Goal: Transaction & Acquisition: Purchase product/service

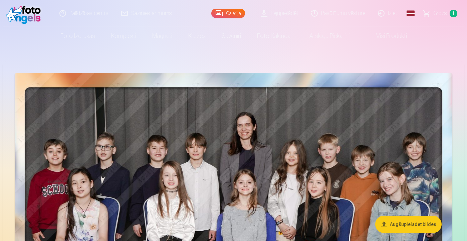
click at [442, 12] on span "Grozs" at bounding box center [440, 13] width 14 height 8
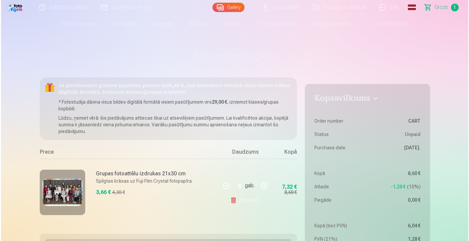
scroll to position [5, 0]
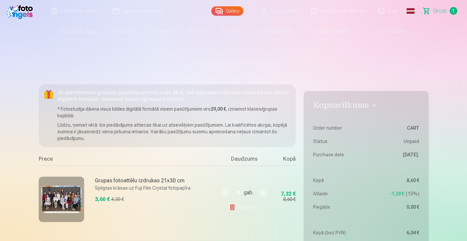
click at [67, 198] on img at bounding box center [61, 200] width 40 height 28
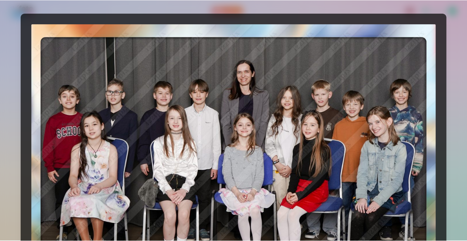
scroll to position [0, 0]
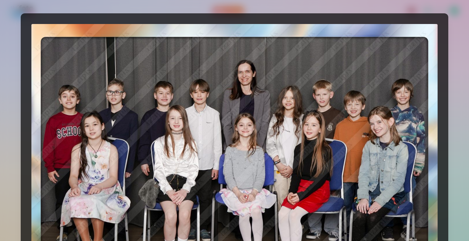
click at [455, 22] on div at bounding box center [234, 120] width 469 height 241
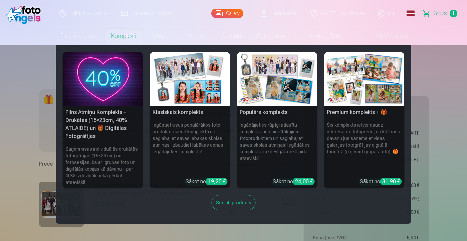
click at [119, 33] on link "Komplekti" at bounding box center [123, 36] width 41 height 19
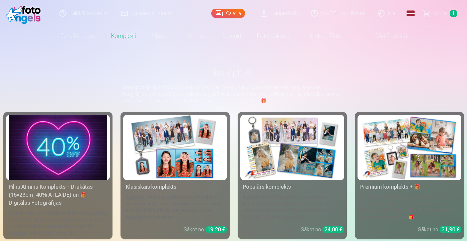
click at [389, 140] on img at bounding box center [409, 148] width 99 height 66
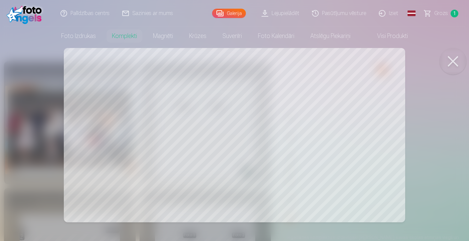
click at [282, 84] on div at bounding box center [234, 120] width 469 height 241
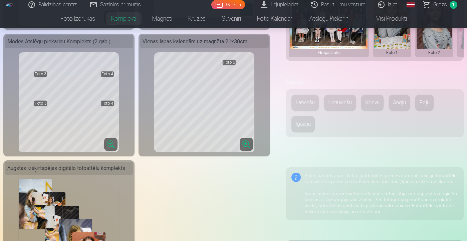
scroll to position [288, 0]
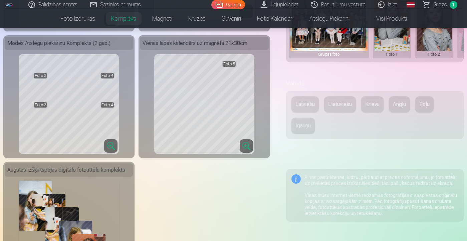
click at [298, 110] on button "Latviešu" at bounding box center [305, 105] width 27 height 16
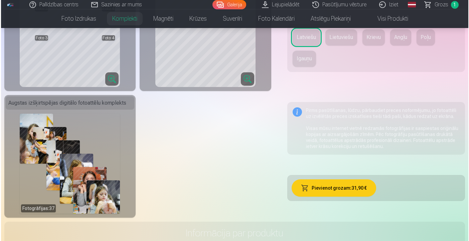
scroll to position [356, 0]
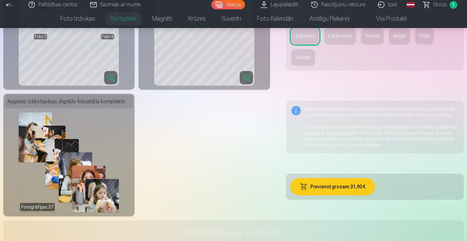
click at [302, 189] on button "Pievienot grozam : 31,90 €" at bounding box center [333, 186] width 84 height 17
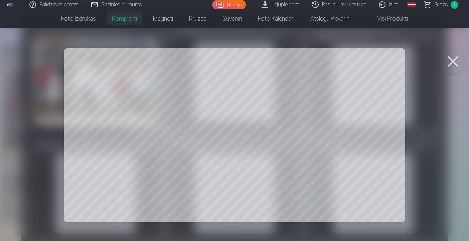
scroll to position [19, 0]
click at [128, 114] on div at bounding box center [234, 120] width 469 height 241
click at [452, 62] on button at bounding box center [452, 61] width 27 height 27
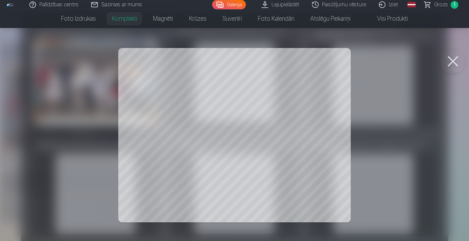
click at [457, 61] on button at bounding box center [452, 61] width 27 height 27
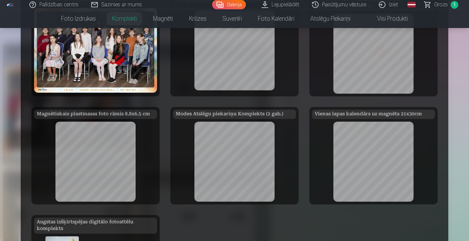
scroll to position [34, 0]
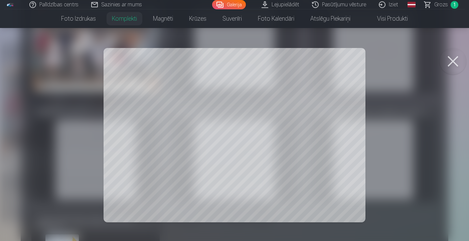
click at [455, 63] on button at bounding box center [452, 61] width 27 height 27
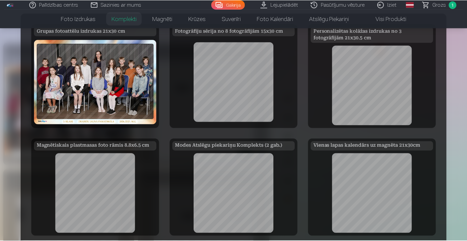
scroll to position [0, 0]
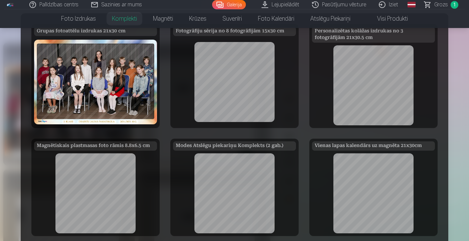
click at [442, 7] on div at bounding box center [234, 120] width 469 height 241
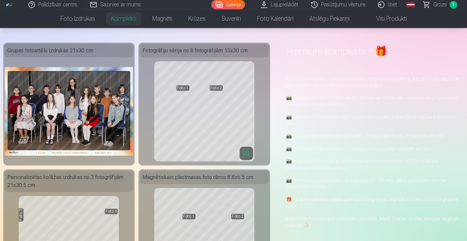
click at [441, 4] on span "Grozs" at bounding box center [440, 5] width 14 height 8
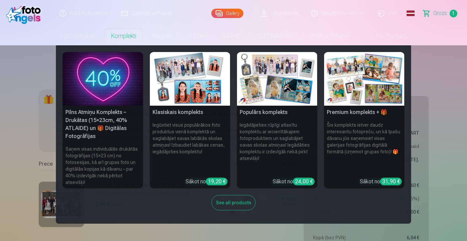
click at [101, 85] on img at bounding box center [103, 79] width 80 height 54
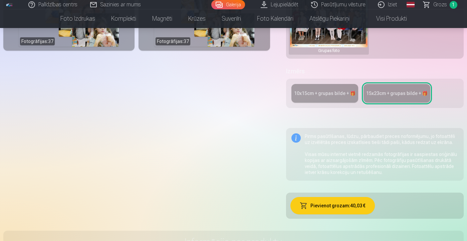
scroll to position [271, 0]
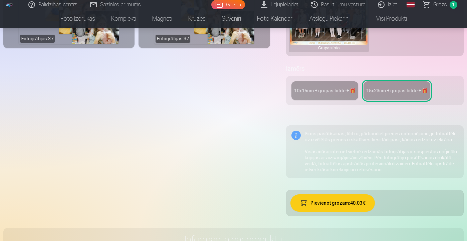
click at [318, 88] on div "10x15сm + grupas bilde + 🎁" at bounding box center [324, 90] width 61 height 7
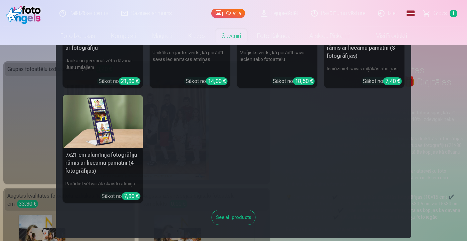
scroll to position [193, 0]
click at [230, 37] on link "Suvenīri" at bounding box center [231, 36] width 35 height 19
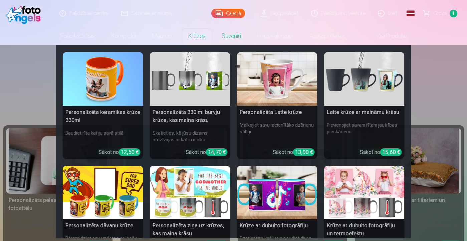
click at [196, 38] on link "Krūzes" at bounding box center [196, 36] width 33 height 19
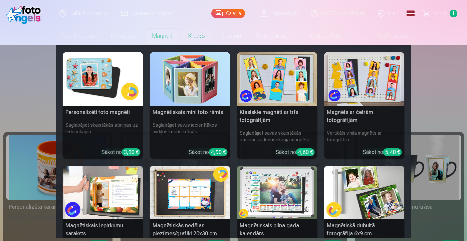
click at [169, 36] on link "Magnēti" at bounding box center [162, 36] width 36 height 19
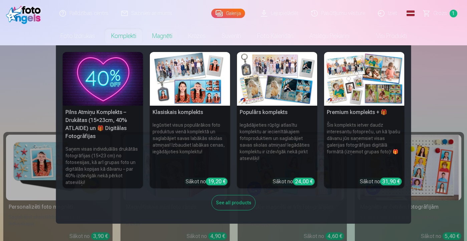
click at [128, 37] on link "Komplekti" at bounding box center [123, 36] width 41 height 19
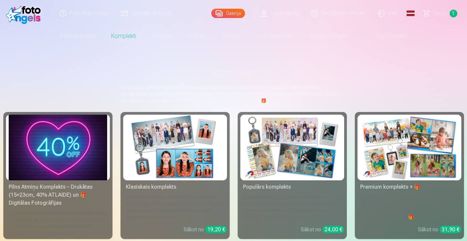
click at [395, 162] on img at bounding box center [409, 148] width 99 height 66
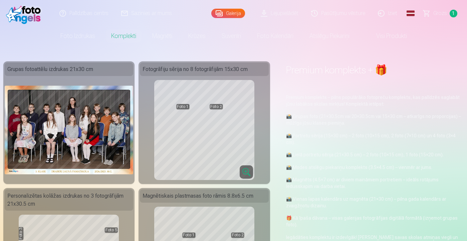
click at [388, 36] on link "Visi produkti" at bounding box center [386, 36] width 57 height 19
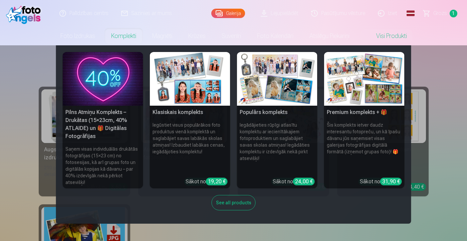
click at [128, 38] on link "Komplekti" at bounding box center [123, 36] width 41 height 19
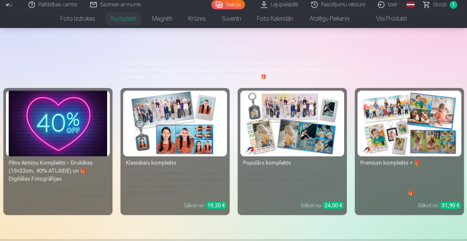
scroll to position [26, 0]
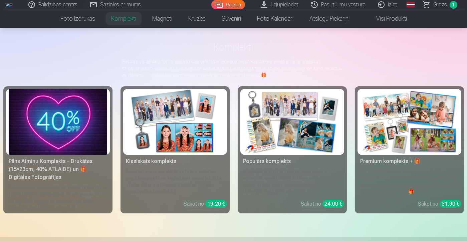
click at [298, 144] on img at bounding box center [292, 122] width 99 height 66
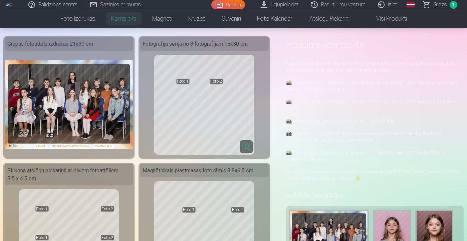
scroll to position [10, 0]
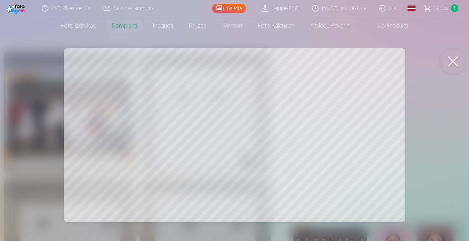
click at [452, 64] on button at bounding box center [452, 61] width 27 height 27
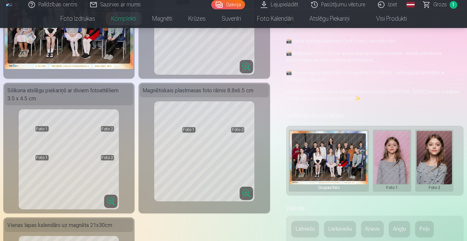
scroll to position [108, 0]
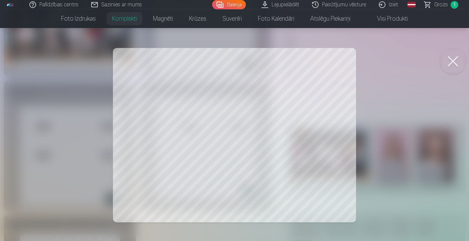
click at [455, 62] on button at bounding box center [452, 61] width 27 height 27
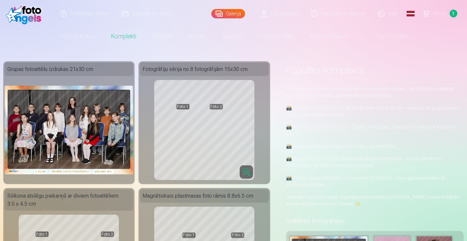
scroll to position [0, 0]
click at [232, 13] on link "Galerija" at bounding box center [228, 13] width 34 height 9
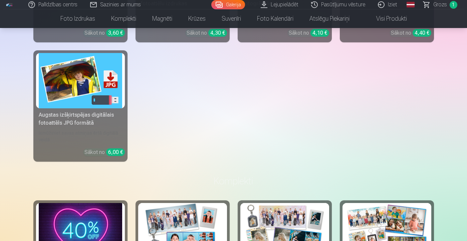
scroll to position [4077, 0]
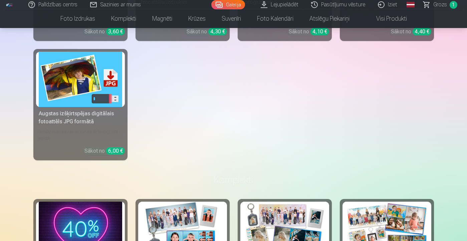
click at [94, 78] on img at bounding box center [80, 80] width 83 height 56
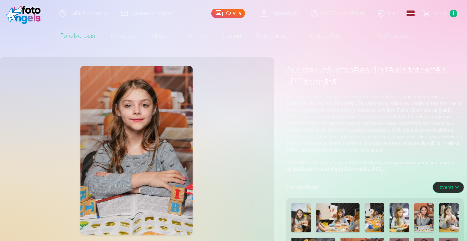
click at [457, 189] on button "Izvērst" at bounding box center [448, 187] width 31 height 11
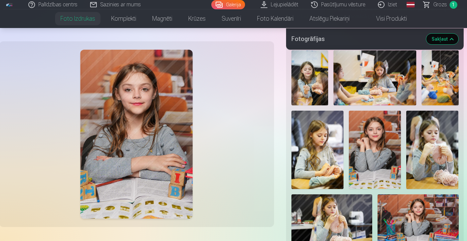
scroll to position [150, 0]
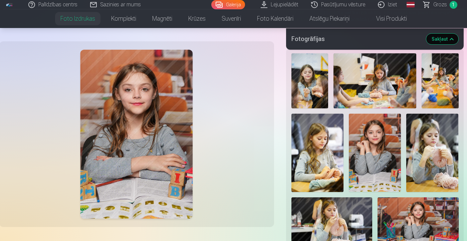
click at [86, 18] on link "Foto izdrukas" at bounding box center [77, 18] width 51 height 19
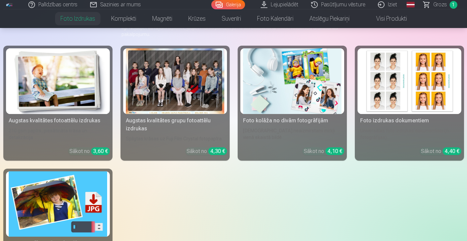
scroll to position [87, 0]
click at [285, 81] on img at bounding box center [292, 81] width 99 height 66
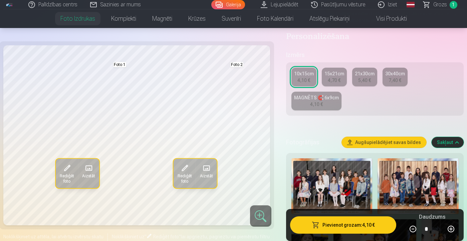
scroll to position [95, 0]
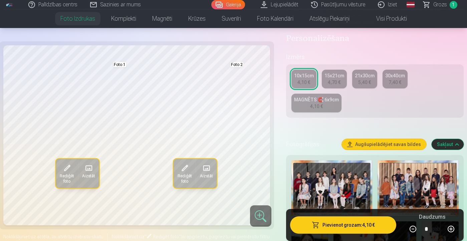
click at [334, 80] on div "4,70 €" at bounding box center [334, 82] width 13 height 7
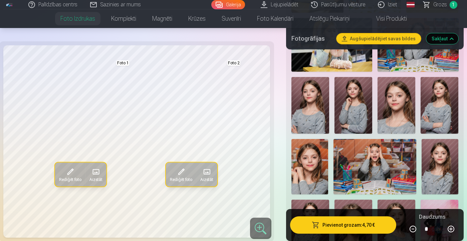
scroll to position [468, 0]
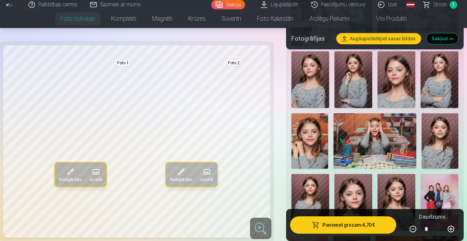
click at [190, 34] on div "Rediģēt foto Aizstāt Foto 1 Rediģēt foto Aizstāt Foto 2 Noklikšķiniet uz attēla…" at bounding box center [136, 156] width 267 height 1126
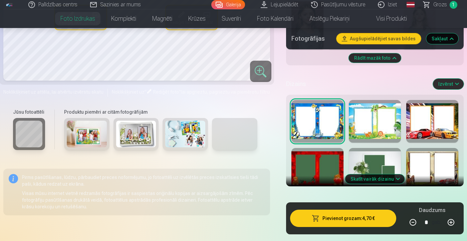
scroll to position [949, 0]
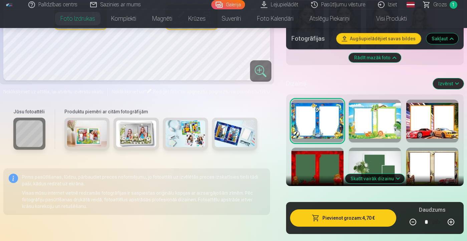
click at [328, 162] on div at bounding box center [318, 169] width 52 height 43
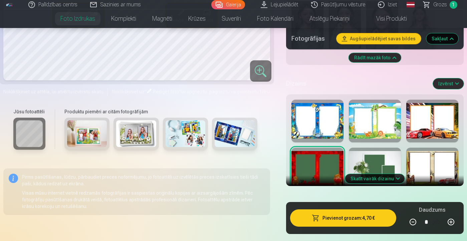
click at [376, 158] on div at bounding box center [375, 169] width 52 height 43
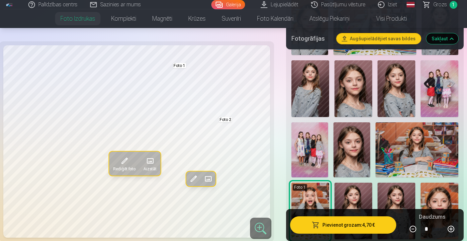
scroll to position [581, 0]
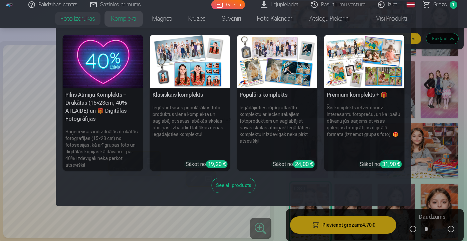
click at [127, 16] on link "Komplekti" at bounding box center [123, 18] width 41 height 19
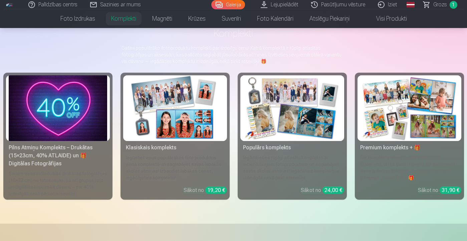
scroll to position [40, 0]
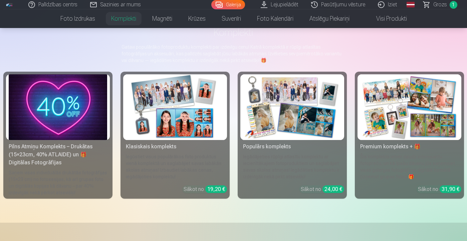
click at [378, 113] on img at bounding box center [409, 107] width 99 height 66
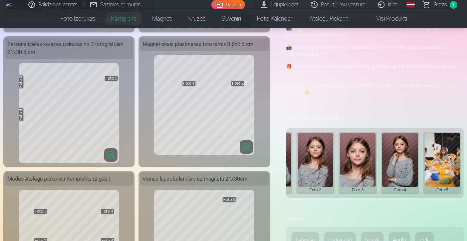
scroll to position [0, 119]
click at [314, 118] on h5 "Izvēlētās fotogrāfijas" at bounding box center [315, 118] width 58 height 9
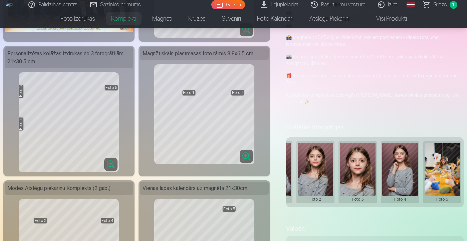
scroll to position [142, 0]
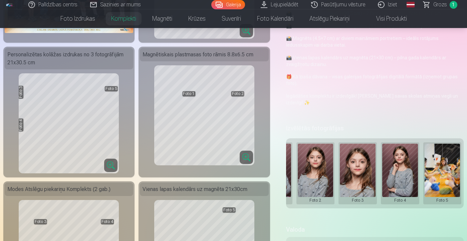
click at [407, 171] on button at bounding box center [400, 173] width 36 height 59
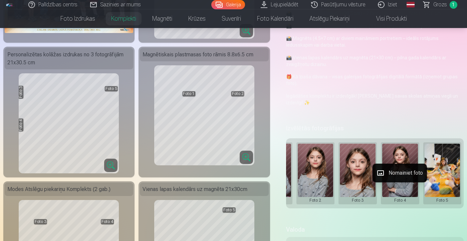
scroll to position [140, 0]
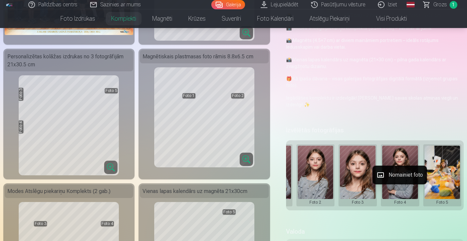
click at [363, 228] on div at bounding box center [233, 120] width 467 height 241
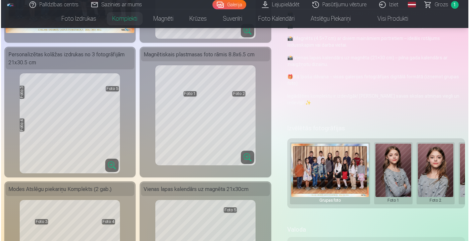
scroll to position [0, 0]
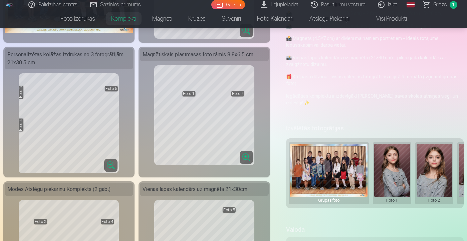
click at [391, 173] on button at bounding box center [392, 173] width 36 height 59
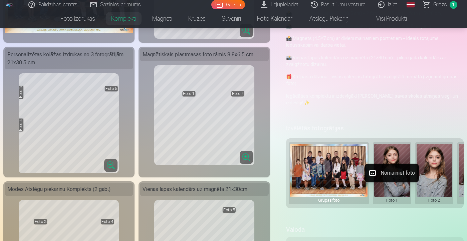
click at [390, 173] on button "Nomainiet foto" at bounding box center [392, 173] width 54 height 19
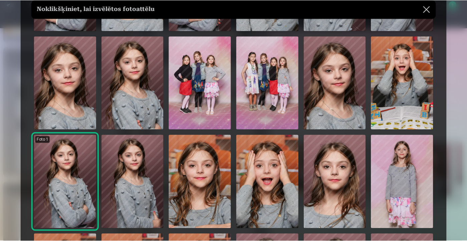
scroll to position [218, 0]
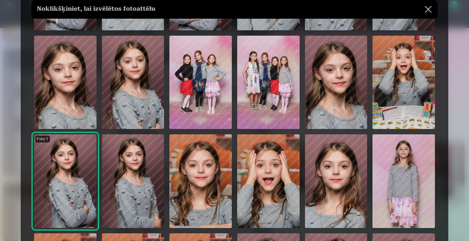
click at [333, 108] on img at bounding box center [336, 83] width 62 height 94
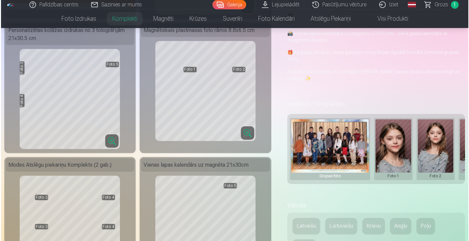
scroll to position [163, 0]
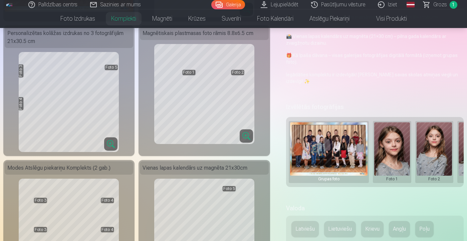
click at [429, 147] on button at bounding box center [435, 152] width 36 height 59
click at [428, 151] on button "Nomainiet foto" at bounding box center [434, 152] width 54 height 19
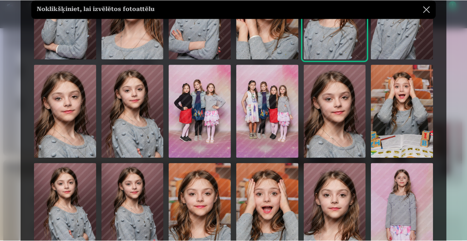
scroll to position [221, 0]
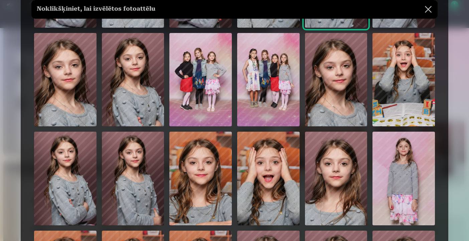
click at [396, 82] on img at bounding box center [403, 80] width 62 height 94
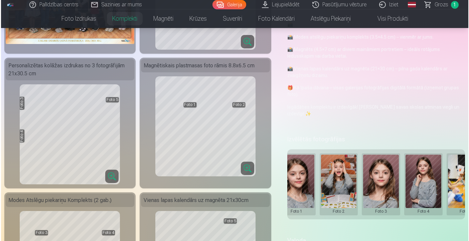
scroll to position [0, 98]
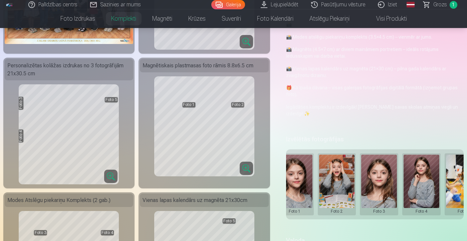
click at [383, 180] on button at bounding box center [379, 184] width 36 height 59
click at [385, 184] on button "Nomainiet foto" at bounding box center [379, 184] width 54 height 19
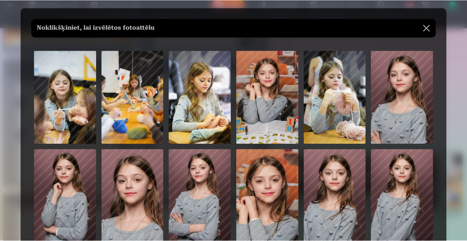
scroll to position [7, 0]
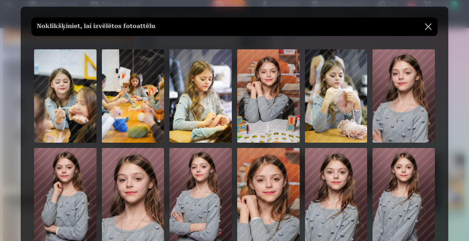
click at [201, 102] on img at bounding box center [200, 96] width 62 height 94
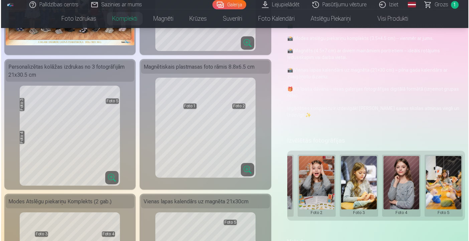
scroll to position [128, 0]
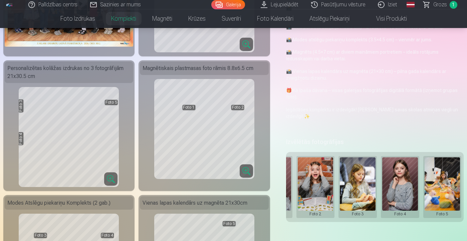
click at [400, 193] on button at bounding box center [400, 187] width 36 height 59
click at [396, 184] on button "Nomainiet foto" at bounding box center [400, 187] width 54 height 19
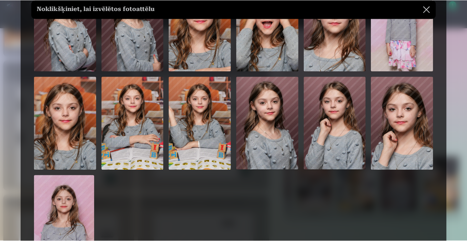
scroll to position [374, 0]
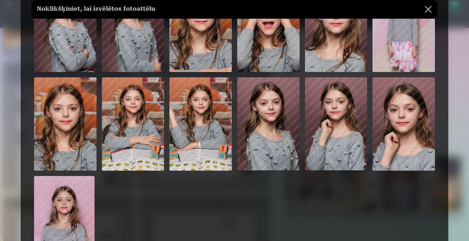
click at [70, 152] on img at bounding box center [65, 124] width 62 height 94
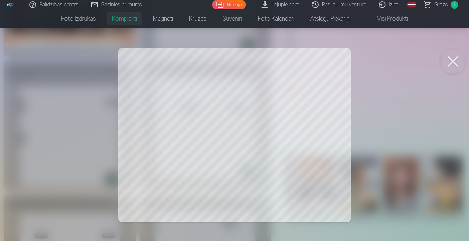
click at [296, 143] on div at bounding box center [234, 120] width 469 height 241
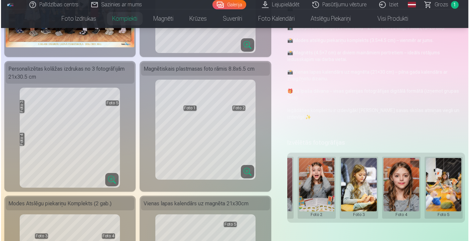
scroll to position [127, 0]
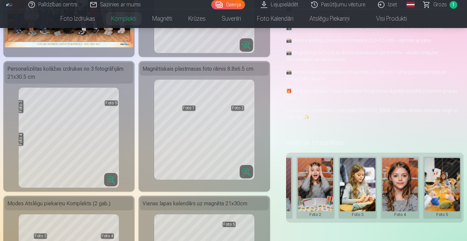
click at [441, 183] on button at bounding box center [443, 187] width 36 height 59
click at [449, 188] on button "Nomainiet foto" at bounding box center [438, 187] width 54 height 19
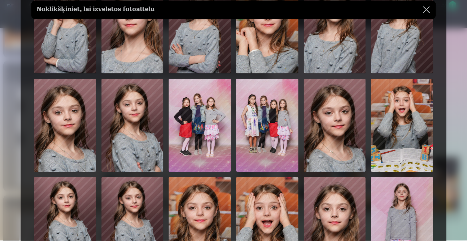
scroll to position [141, 0]
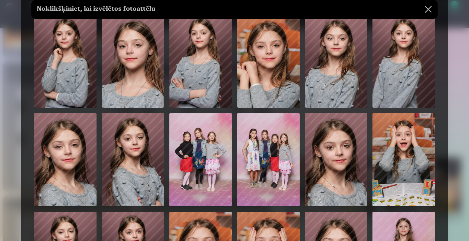
click at [210, 164] on img at bounding box center [200, 160] width 62 height 94
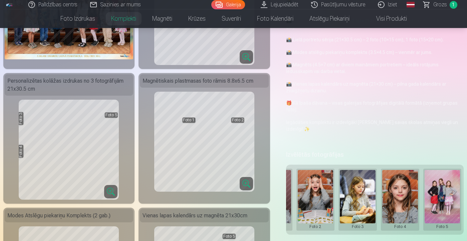
scroll to position [113, 0]
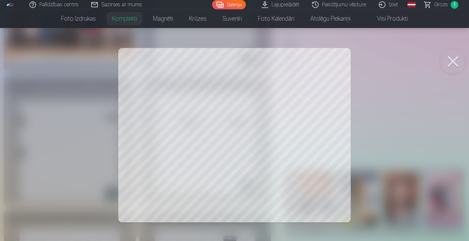
click at [457, 61] on button at bounding box center [452, 61] width 27 height 27
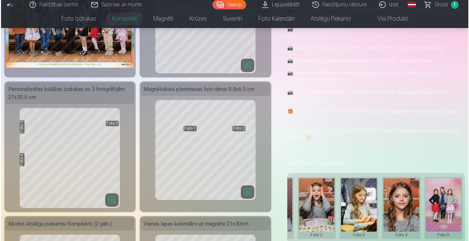
scroll to position [107, 0]
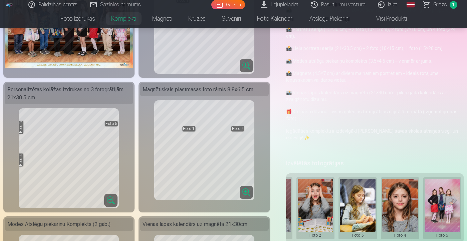
click at [442, 202] on button at bounding box center [443, 208] width 36 height 59
click at [439, 212] on button "Nomainiet foto" at bounding box center [438, 208] width 54 height 19
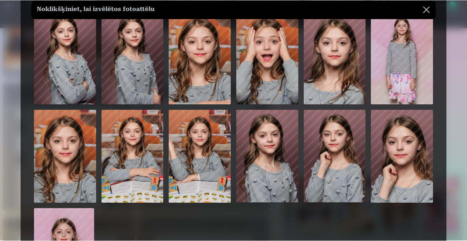
scroll to position [339, 0]
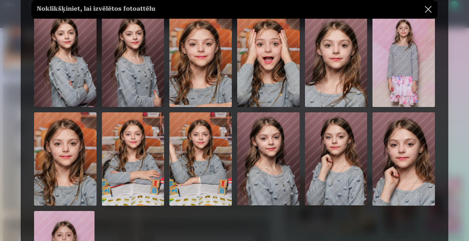
click at [184, 187] on img at bounding box center [200, 160] width 62 height 94
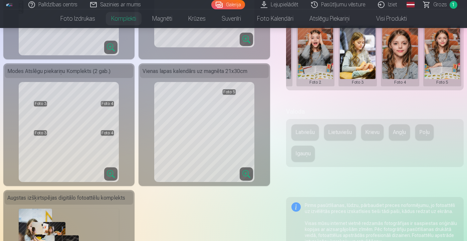
scroll to position [260, 0]
click at [309, 130] on button "Latviešu" at bounding box center [305, 132] width 27 height 16
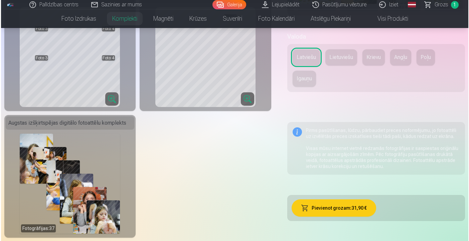
scroll to position [336, 0]
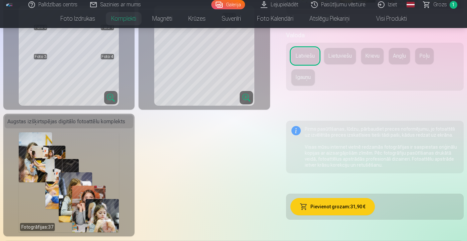
click at [316, 210] on button "Pievienot grozam : 31,90 €" at bounding box center [333, 206] width 84 height 17
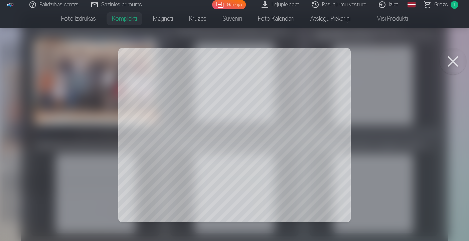
scroll to position [19, 0]
click at [454, 65] on button at bounding box center [452, 61] width 27 height 27
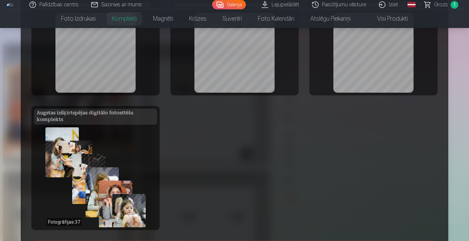
scroll to position [139, 0]
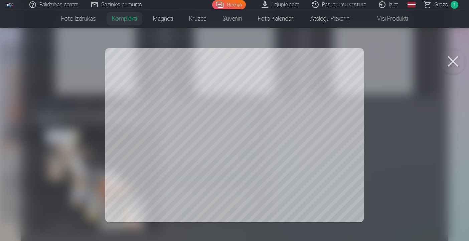
click at [455, 62] on button at bounding box center [452, 61] width 27 height 27
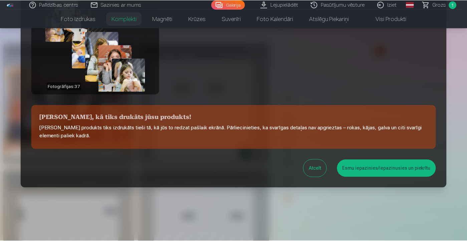
scroll to position [277, 0]
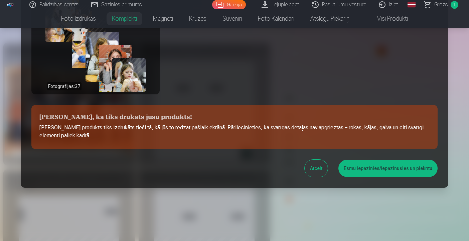
click at [378, 170] on button "Esmu iepazinies/iepazinusies un piekrītu" at bounding box center [387, 168] width 99 height 17
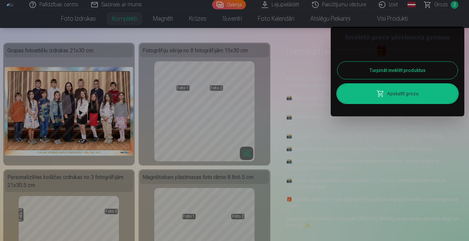
click at [392, 98] on link "Apskatīt grozu" at bounding box center [397, 93] width 120 height 19
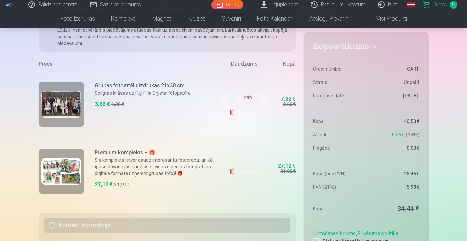
scroll to position [94, 0]
click at [226, 97] on button at bounding box center [225, 97] width 16 height 16
type input "*"
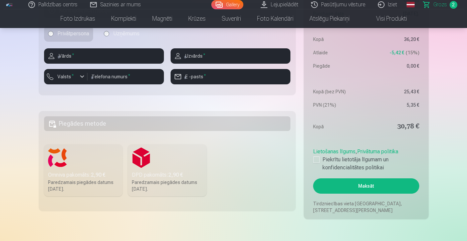
scroll to position [307, 0]
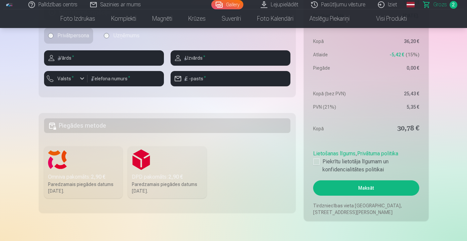
click at [109, 126] on h5 "Piegādes metode" at bounding box center [167, 126] width 247 height 15
click at [96, 164] on label "Omniva pakomāts : 2,90 € Paredzamais piegādes datums 6.09.2025." at bounding box center [83, 173] width 79 height 52
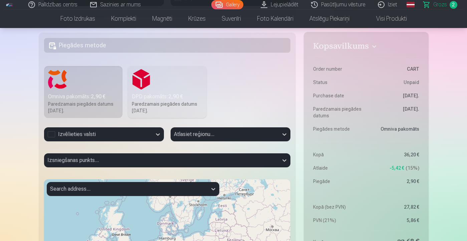
scroll to position [386, 0]
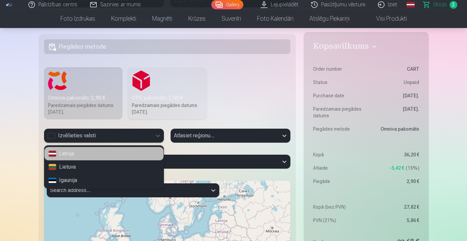
click at [117, 134] on div "Izvēlieties valsti" at bounding box center [97, 136] width 101 height 8
click at [105, 156] on div "Latvija" at bounding box center [103, 153] width 119 height 13
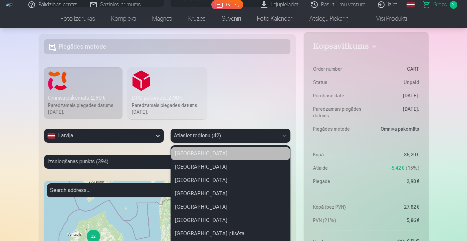
click at [212, 137] on div "Alūksnes novads, 1 of 42. 42 results available. Use Up and Down to choose optio…" at bounding box center [231, 138] width 120 height 19
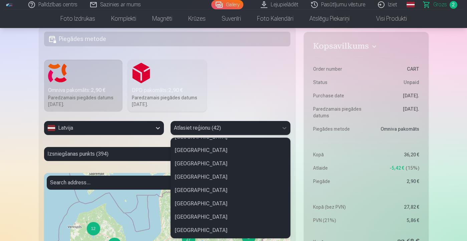
scroll to position [330, 0]
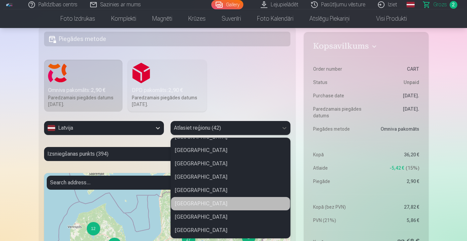
click at [196, 203] on div "Cēsu novads" at bounding box center [230, 203] width 119 height 13
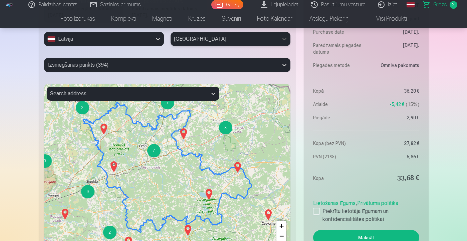
scroll to position [483, 0]
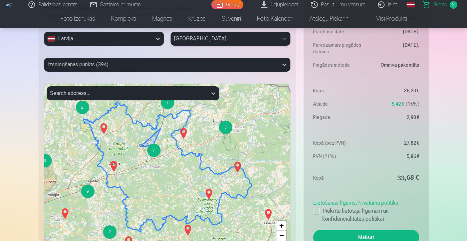
click at [157, 148] on div "7" at bounding box center [153, 150] width 13 height 13
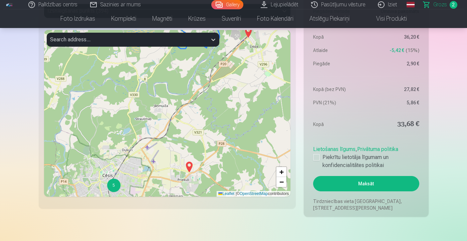
scroll to position [539, 0]
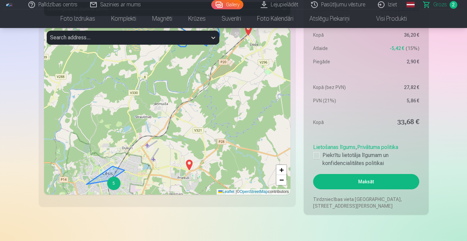
click at [114, 184] on div "5" at bounding box center [113, 183] width 13 height 13
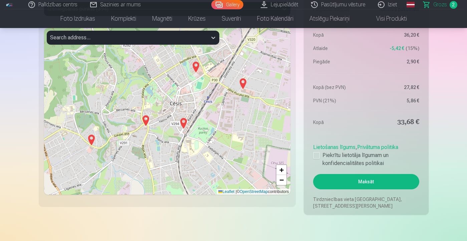
click at [184, 121] on img at bounding box center [183, 124] width 11 height 16
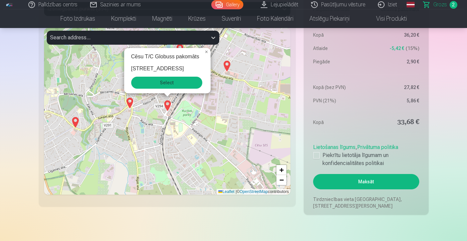
click at [180, 87] on button "Select" at bounding box center [166, 83] width 71 height 12
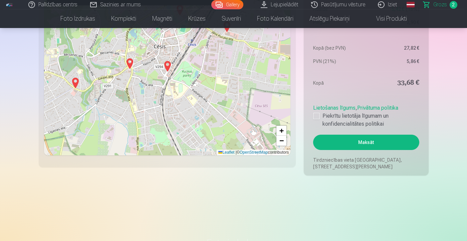
scroll to position [582, 0]
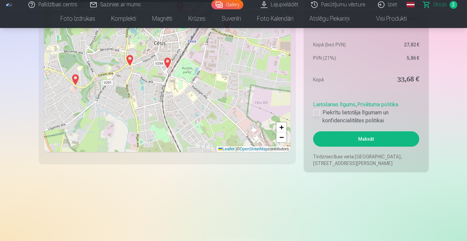
click at [317, 113] on div at bounding box center [316, 113] width 7 height 7
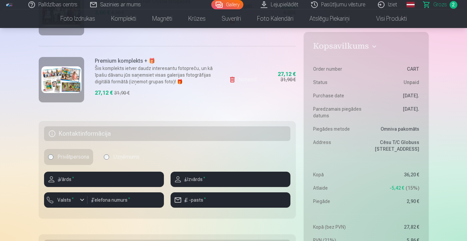
scroll to position [191, 0]
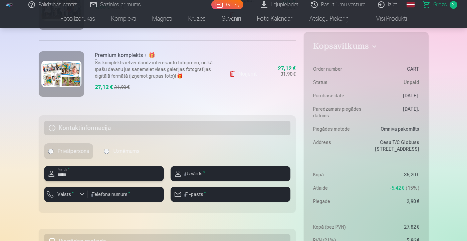
type input "*****"
type input "*******"
click at [123, 191] on input "number" at bounding box center [125, 194] width 76 height 15
type input "********"
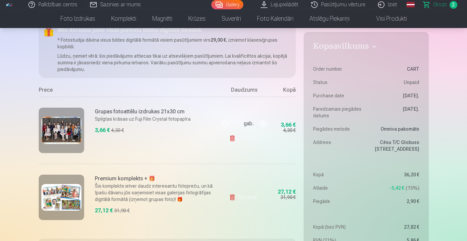
scroll to position [68, 0]
type input "**********"
click at [240, 138] on link "Noņemt" at bounding box center [244, 138] width 30 height 13
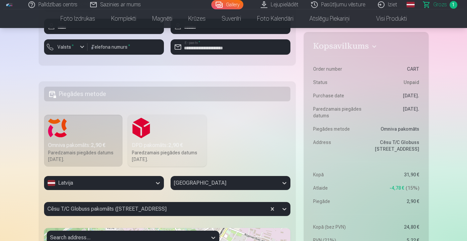
scroll to position [280, 0]
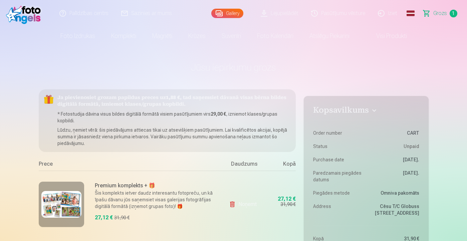
scroll to position [0, 0]
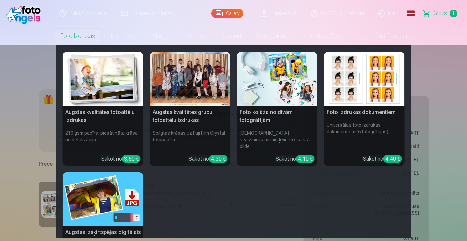
click at [78, 35] on link "Foto izdrukas" at bounding box center [77, 36] width 51 height 19
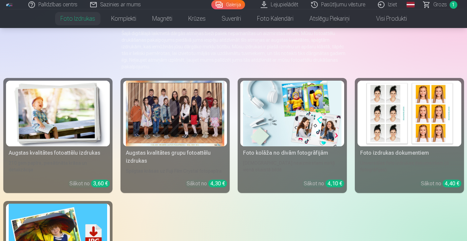
scroll to position [58, 0]
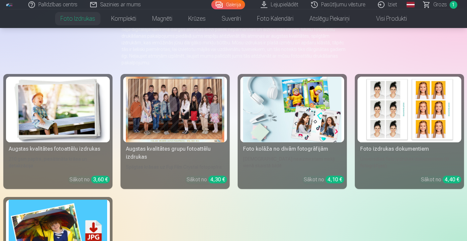
click at [176, 125] on div at bounding box center [175, 110] width 99 height 66
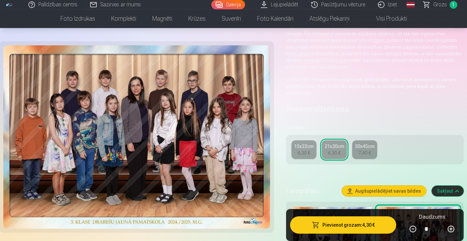
scroll to position [64, 0]
click at [307, 151] on div "4,30 €" at bounding box center [304, 152] width 13 height 7
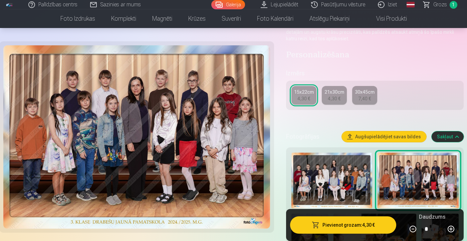
scroll to position [93, 0]
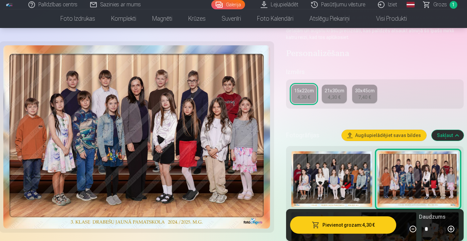
click at [334, 97] on div "4,30 €" at bounding box center [334, 97] width 13 height 7
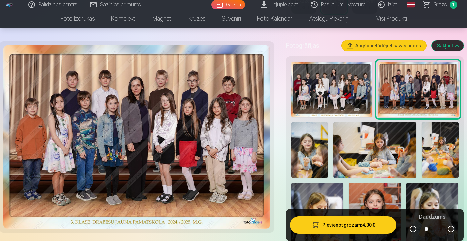
scroll to position [208, 0]
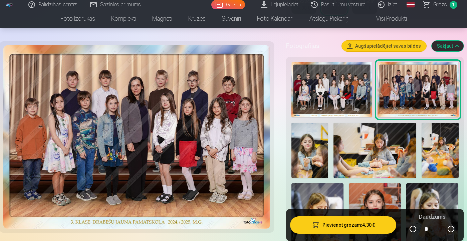
click at [343, 98] on img at bounding box center [332, 90] width 81 height 56
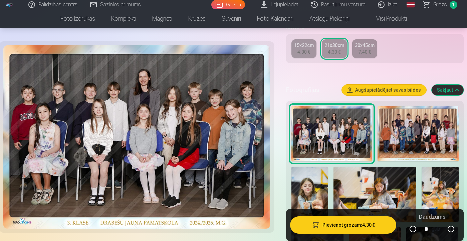
scroll to position [168, 0]
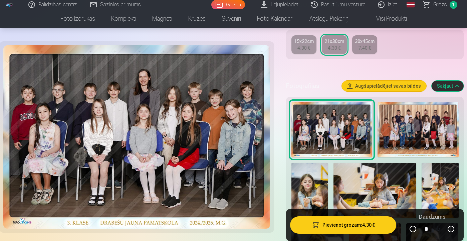
click at [407, 138] on img at bounding box center [418, 130] width 81 height 56
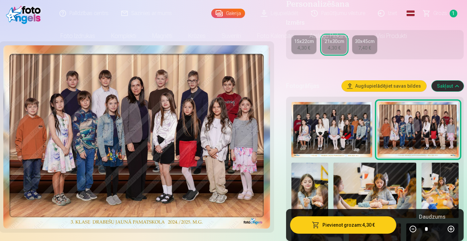
scroll to position [0, 0]
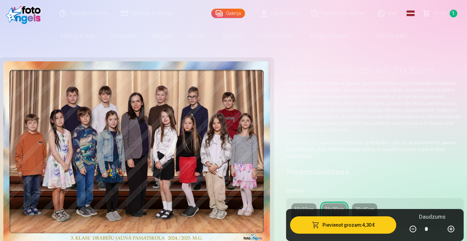
click at [439, 12] on span "Grozs" at bounding box center [440, 13] width 14 height 8
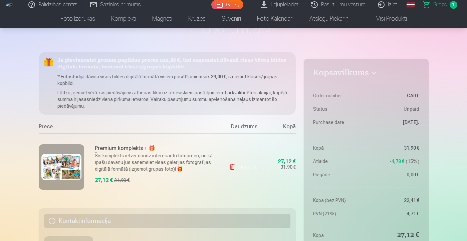
scroll to position [38, 0]
click at [65, 164] on img at bounding box center [61, 166] width 40 height 27
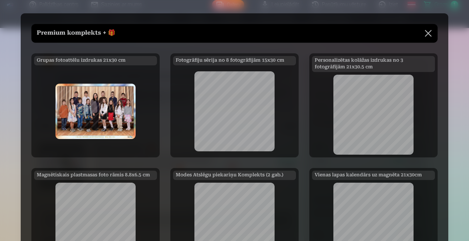
click at [429, 34] on button at bounding box center [428, 33] width 19 height 19
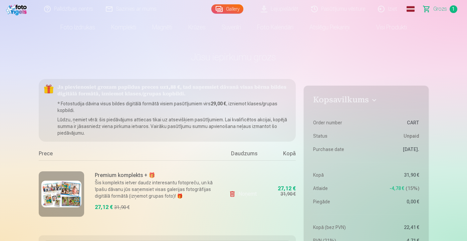
scroll to position [8, 0]
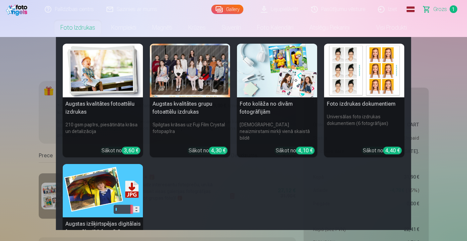
click at [89, 29] on link "Foto izdrukas" at bounding box center [77, 27] width 51 height 19
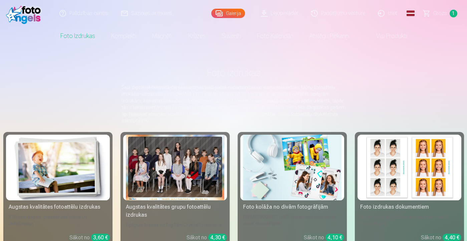
click at [203, 159] on div at bounding box center [175, 168] width 99 height 66
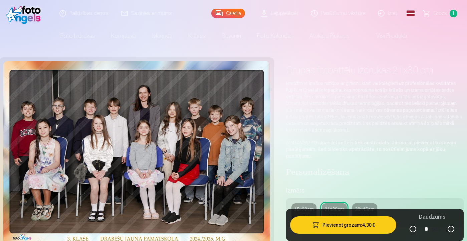
click at [337, 225] on button "Pievienot grozam : 4,30 €" at bounding box center [343, 225] width 107 height 17
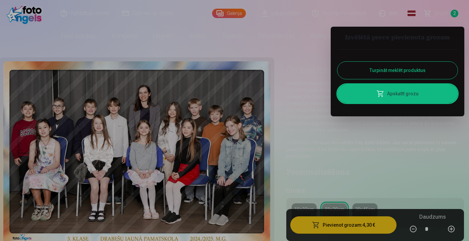
click at [383, 98] on span at bounding box center [380, 94] width 8 height 8
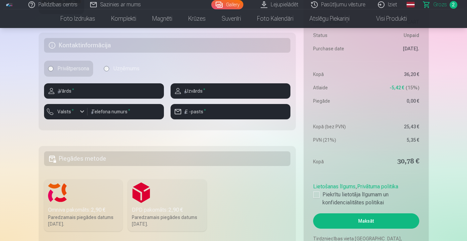
scroll to position [267, 0]
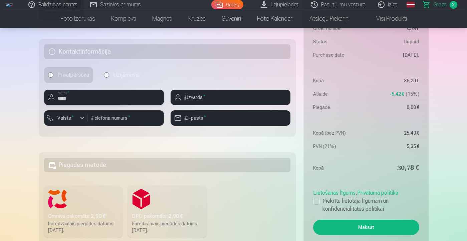
type input "*****"
type input "*******"
type input "********"
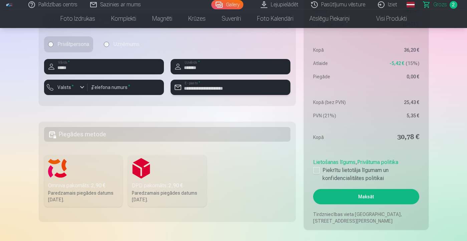
scroll to position [308, 0]
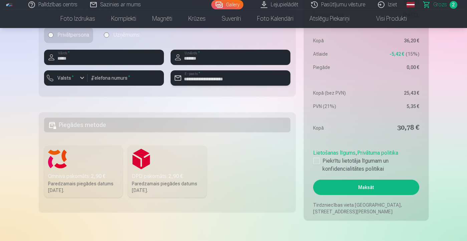
type input "**********"
click at [75, 165] on label "Omniva pakomāts : 2,90 € Paredzamais piegādes datums 6.09.2025." at bounding box center [83, 172] width 79 height 52
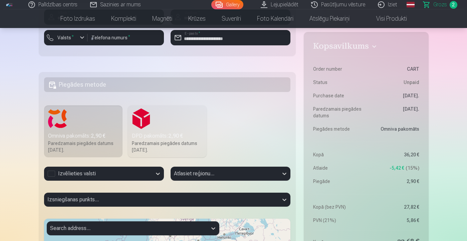
scroll to position [349, 0]
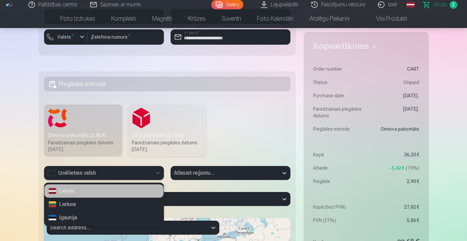
click at [111, 172] on div "Izvēlieties valsti" at bounding box center [97, 173] width 101 height 8
click at [90, 196] on div "Latvija" at bounding box center [103, 191] width 119 height 13
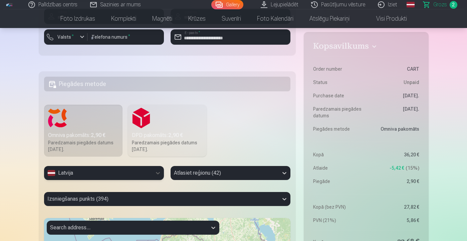
scroll to position [394, 0]
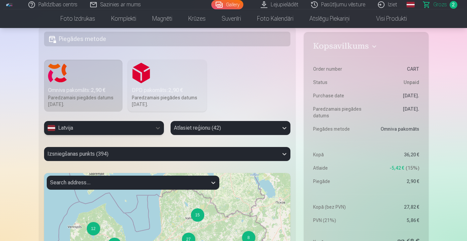
click at [180, 135] on div "Atlasiet reģionu (42)" at bounding box center [231, 128] width 120 height 14
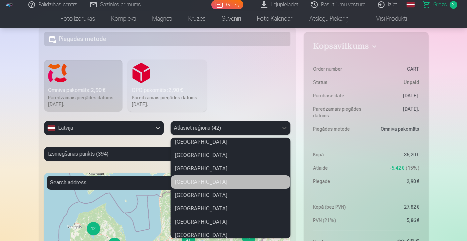
scroll to position [376, 0]
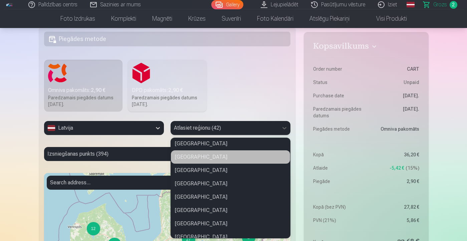
click at [196, 154] on div "Cēsu novads" at bounding box center [230, 157] width 119 height 13
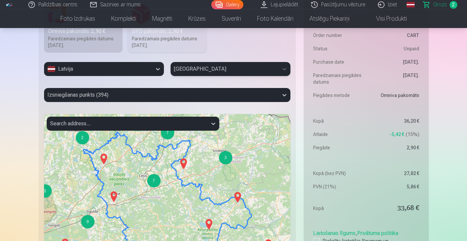
scroll to position [456, 0]
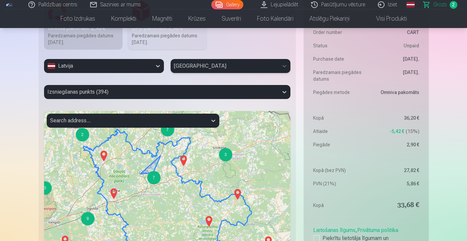
click at [152, 180] on div "7" at bounding box center [153, 177] width 13 height 13
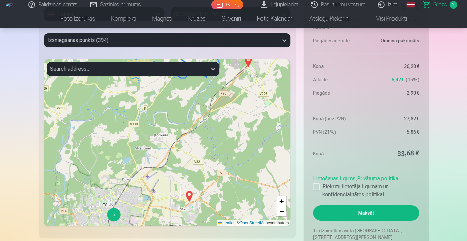
scroll to position [511, 0]
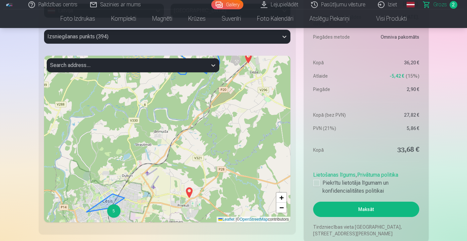
click at [113, 215] on div "5" at bounding box center [113, 211] width 13 height 13
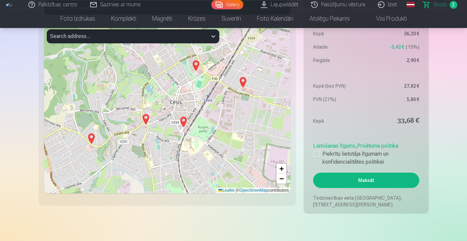
scroll to position [541, 0]
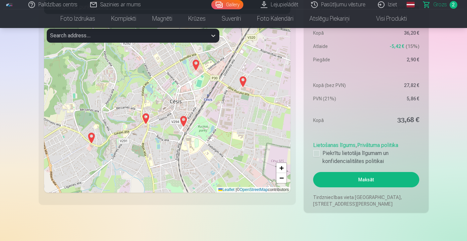
click at [183, 123] on img at bounding box center [183, 122] width 11 height 16
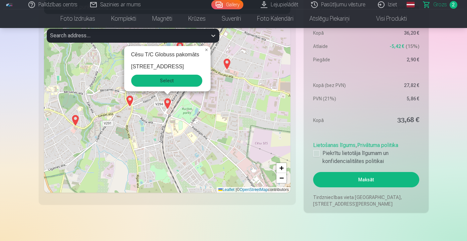
click at [179, 81] on button "Select" at bounding box center [166, 81] width 71 height 12
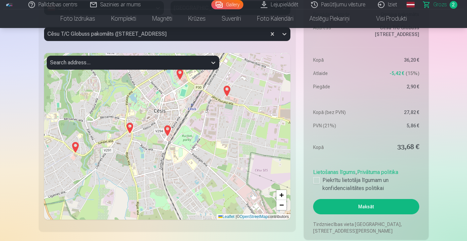
scroll to position [515, 0]
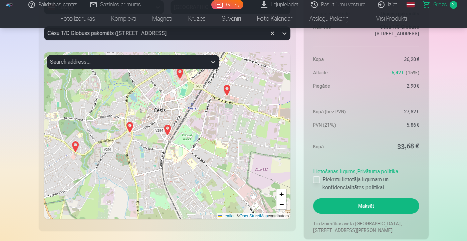
click at [315, 180] on div at bounding box center [316, 180] width 7 height 7
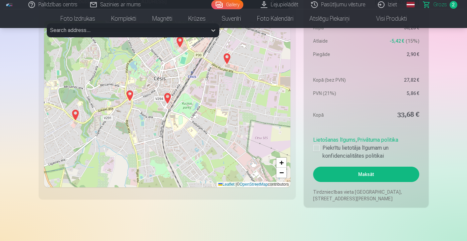
scroll to position [550, 0]
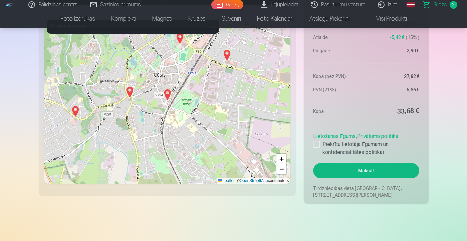
click at [365, 173] on button "Maksāt" at bounding box center [366, 170] width 106 height 15
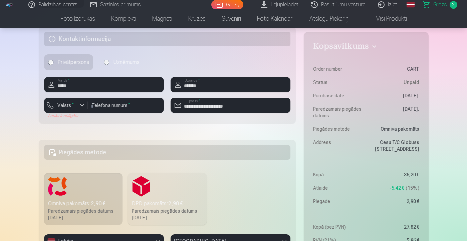
scroll to position [277, 0]
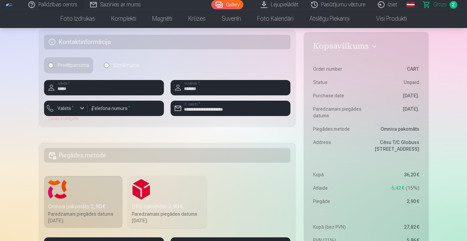
click at [81, 107] on div "button" at bounding box center [82, 109] width 8 height 8
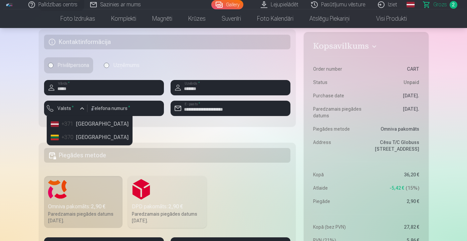
click at [79, 126] on li "+371 Latvia" at bounding box center [89, 124] width 83 height 13
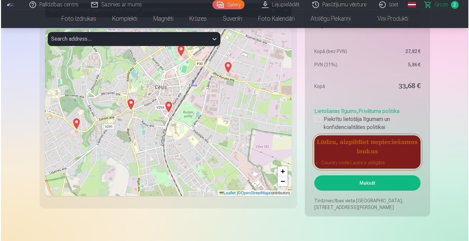
scroll to position [538, 0]
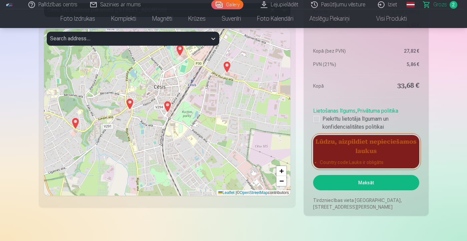
click at [333, 180] on button "Maksāt" at bounding box center [366, 182] width 106 height 15
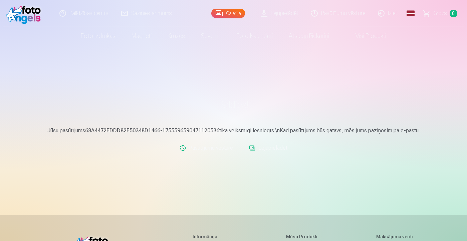
click at [267, 148] on link "Lejupielādēt" at bounding box center [268, 148] width 44 height 13
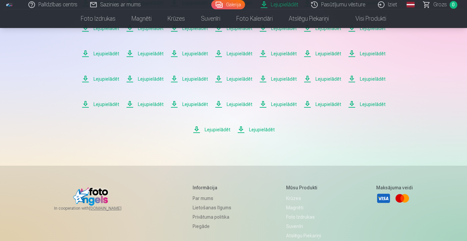
scroll to position [171, 0]
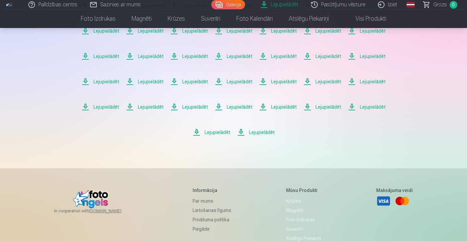
click at [261, 134] on span "Lejupielādēt" at bounding box center [256, 133] width 38 height 8
click at [256, 133] on span "Lejupielādēt" at bounding box center [256, 133] width 38 height 8
click at [241, 134] on span "Lejupielādēt" at bounding box center [256, 133] width 38 height 8
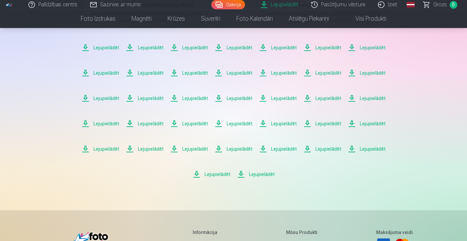
scroll to position [137, 0]
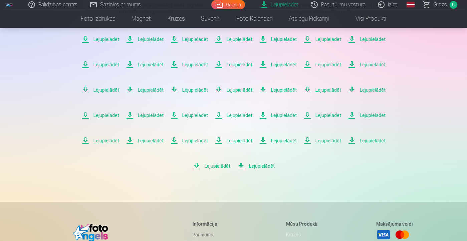
click at [254, 166] on span "Lejupielādēt" at bounding box center [256, 166] width 38 height 8
click at [215, 166] on span "Lejupielādēt" at bounding box center [212, 166] width 38 height 8
click at [196, 166] on span "Lejupielādēt" at bounding box center [212, 166] width 38 height 8
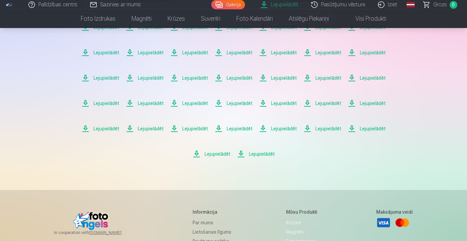
scroll to position [149, 0]
click at [370, 128] on span "Lejupielādēt" at bounding box center [367, 129] width 38 height 8
click at [317, 129] on span "Lejupielādēt" at bounding box center [323, 129] width 38 height 8
click at [286, 128] on span "Lejupielādēt" at bounding box center [278, 129] width 38 height 8
click at [240, 129] on span "Lejupielādēt" at bounding box center [234, 129] width 38 height 8
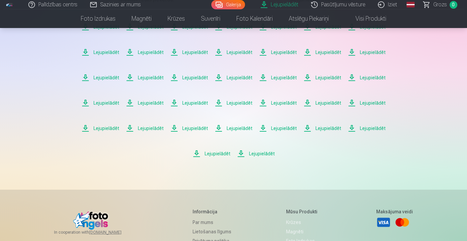
click at [194, 129] on span "Lejupielādēt" at bounding box center [189, 129] width 38 height 8
click at [152, 128] on span "Lejupielādēt" at bounding box center [145, 129] width 38 height 8
click at [112, 128] on span "Lejupielādēt" at bounding box center [100, 129] width 38 height 8
click at [371, 104] on span "Lejupielādēt" at bounding box center [367, 103] width 38 height 8
click at [370, 102] on span "Lejupielādēt" at bounding box center [367, 103] width 38 height 8
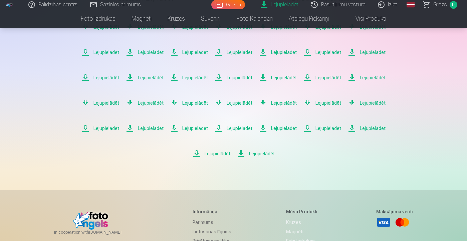
click at [329, 104] on span "Lejupielādēt" at bounding box center [323, 103] width 38 height 8
click at [288, 103] on span "Lejupielādēt" at bounding box center [278, 103] width 38 height 8
click at [242, 104] on span "Lejupielādēt" at bounding box center [234, 103] width 38 height 8
click at [203, 103] on span "Lejupielādēt" at bounding box center [189, 103] width 38 height 8
click at [156, 103] on span "Lejupielādēt" at bounding box center [145, 103] width 38 height 8
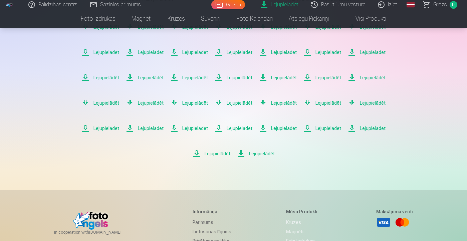
click at [112, 104] on span "Lejupielādēt" at bounding box center [100, 103] width 38 height 8
click at [375, 79] on span "Lejupielādēt" at bounding box center [367, 78] width 38 height 8
click at [327, 76] on span "Lejupielādēt" at bounding box center [323, 78] width 38 height 8
click at [279, 78] on span "Lejupielādēt" at bounding box center [278, 78] width 38 height 8
click at [234, 79] on span "Lejupielādēt" at bounding box center [234, 78] width 38 height 8
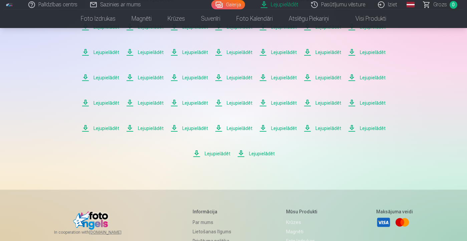
click at [197, 77] on span "Lejupielādēt" at bounding box center [189, 78] width 38 height 8
click at [151, 78] on span "Lejupielādēt" at bounding box center [145, 78] width 38 height 8
click at [111, 78] on span "Lejupielādēt" at bounding box center [100, 78] width 38 height 8
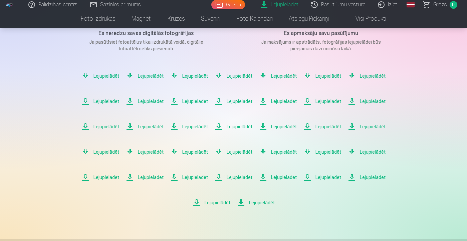
scroll to position [96, 0]
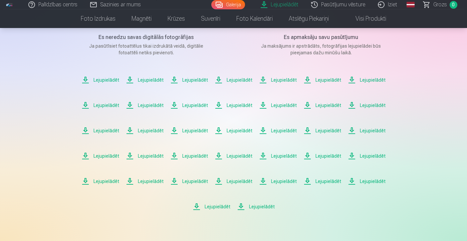
click at [367, 106] on span "Lejupielādēt" at bounding box center [367, 106] width 38 height 8
click at [326, 108] on span "Lejupielādēt" at bounding box center [323, 106] width 38 height 8
click at [287, 105] on span "Lejupielādēt" at bounding box center [278, 106] width 38 height 8
click at [239, 104] on span "Lejupielādēt" at bounding box center [234, 106] width 38 height 8
click at [195, 106] on span "Lejupielādēt" at bounding box center [189, 106] width 38 height 8
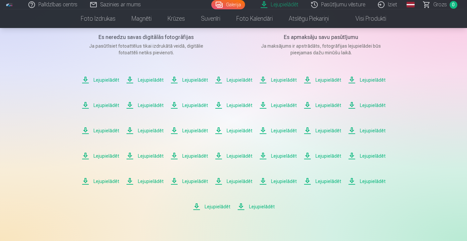
click at [156, 105] on span "Lejupielādēt" at bounding box center [145, 106] width 38 height 8
click at [114, 106] on span "Lejupielādēt" at bounding box center [100, 106] width 38 height 8
click at [372, 81] on span "Lejupielādēt" at bounding box center [367, 80] width 38 height 8
click at [328, 80] on span "Lejupielādēt" at bounding box center [323, 80] width 38 height 8
click at [281, 80] on span "Lejupielādēt" at bounding box center [278, 80] width 38 height 8
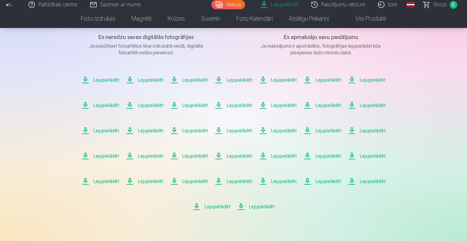
click at [241, 80] on span "Lejupielādēt" at bounding box center [234, 80] width 38 height 8
click at [200, 81] on span "Lejupielādēt" at bounding box center [189, 80] width 38 height 8
click at [154, 81] on span "Lejupielādēt" at bounding box center [145, 80] width 38 height 8
click at [115, 81] on span "Lejupielādēt" at bounding box center [100, 80] width 38 height 8
click at [282, 3] on link "Lejupielādēt" at bounding box center [280, 4] width 50 height 9
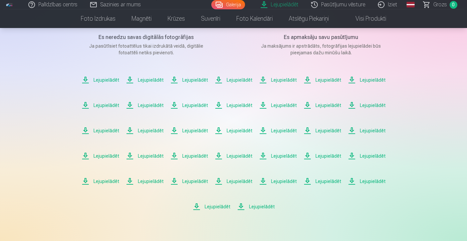
scroll to position [0, 0]
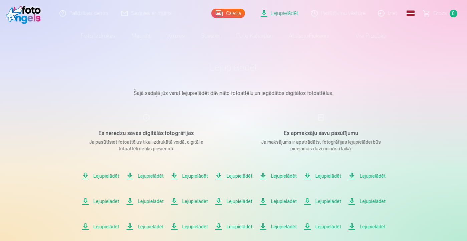
click at [371, 37] on link "Visi produkti" at bounding box center [365, 36] width 57 height 19
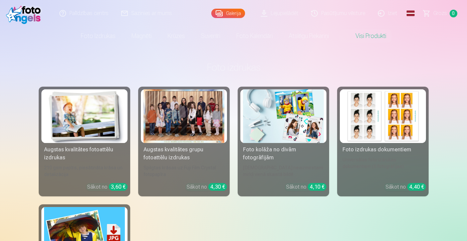
click at [345, 14] on link "Pasūtījumu vēsture" at bounding box center [338, 13] width 67 height 27
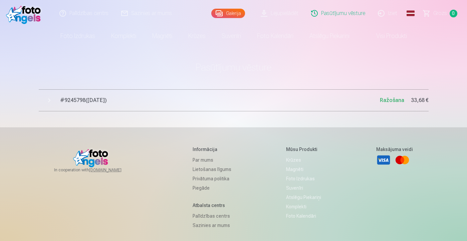
click at [49, 99] on button "# 9245798 ( 19.08.2025 ) Ražošana 33,68 €" at bounding box center [234, 100] width 390 height 22
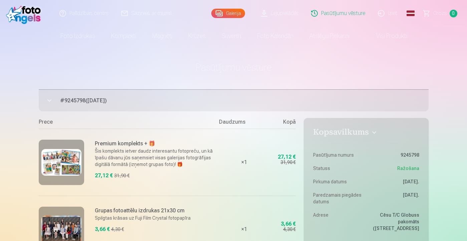
click at [79, 14] on link "Palīdzības centrs" at bounding box center [84, 13] width 62 height 27
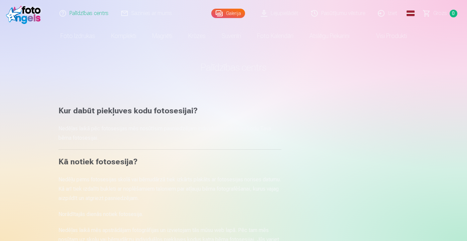
click at [392, 12] on link "Iziet" at bounding box center [388, 13] width 32 height 27
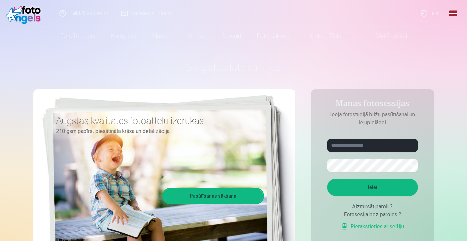
click at [436, 13] on link "Ieiet" at bounding box center [431, 13] width 32 height 27
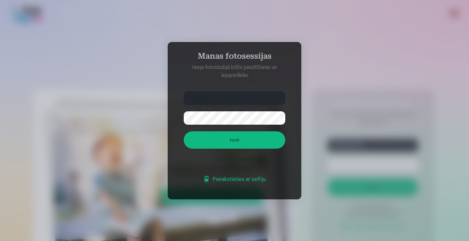
type input "**********"
click at [239, 146] on button "Ieiet" at bounding box center [235, 140] width 102 height 17
